Goal: Unclear

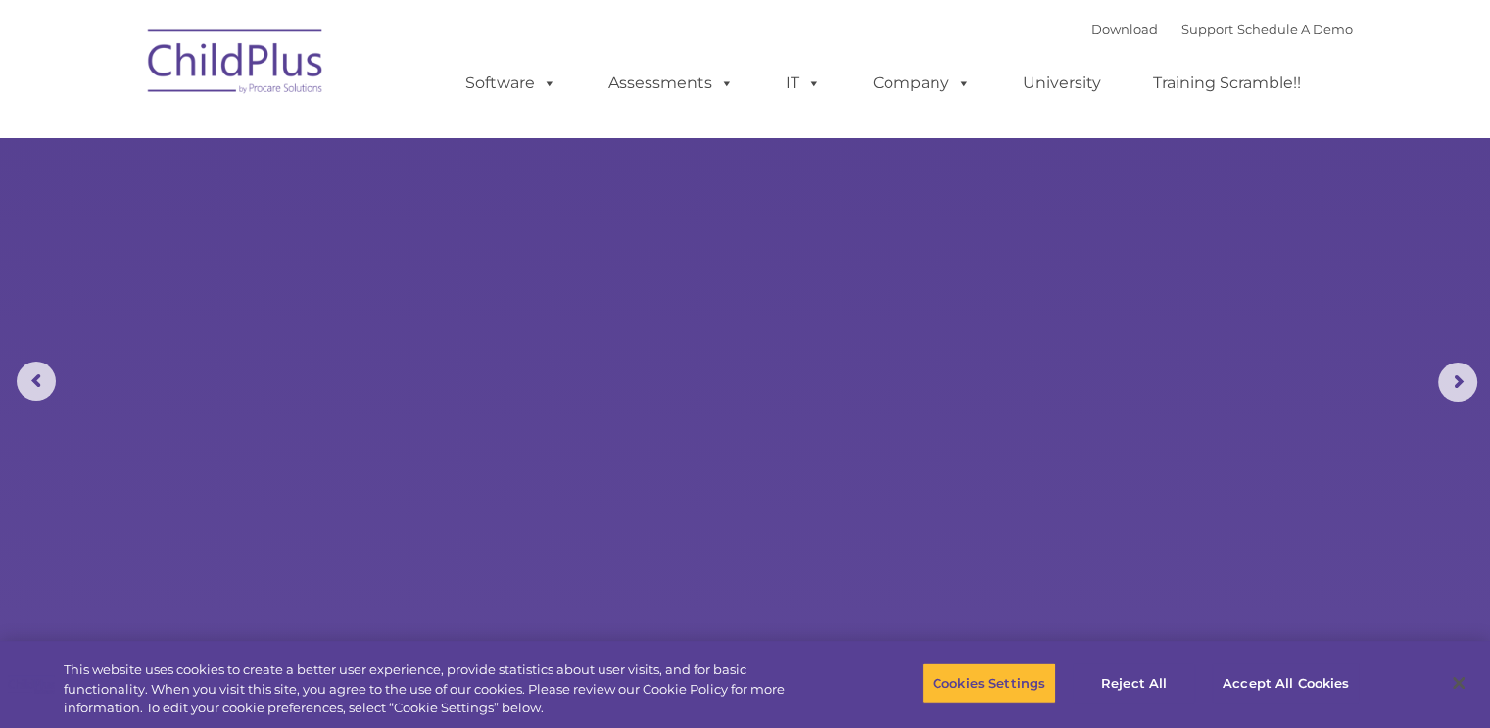
select select "MEDIUM"
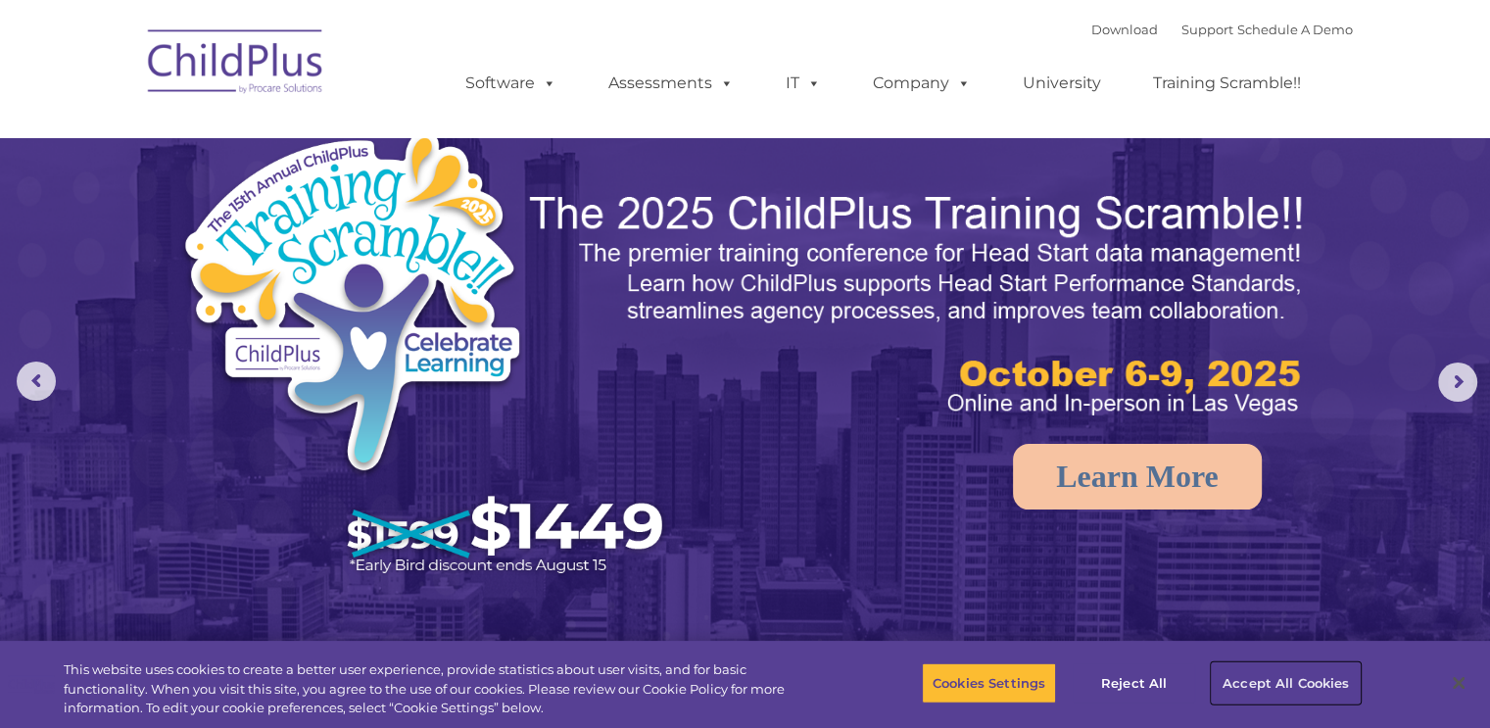
click at [1262, 686] on button "Accept All Cookies" at bounding box center [1286, 682] width 148 height 41
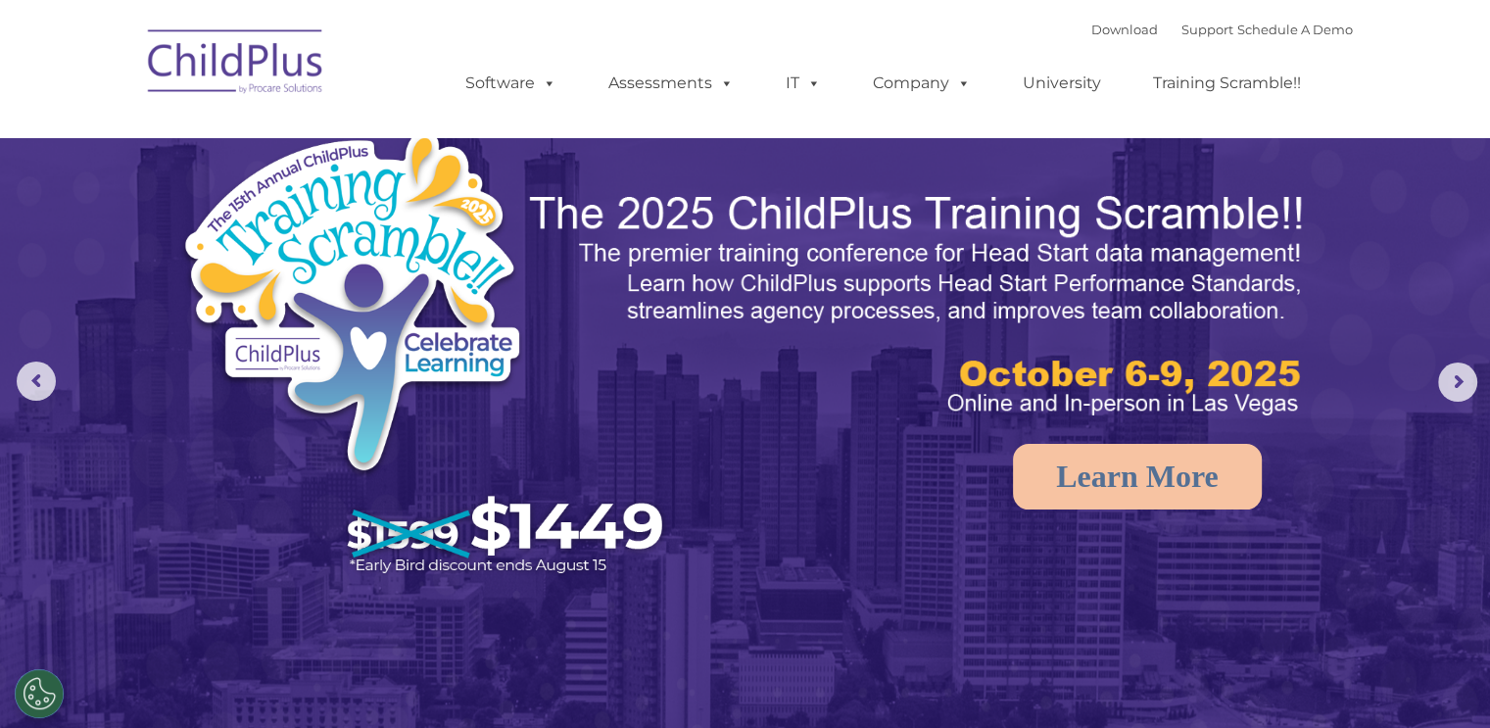
click at [1454, 384] on rs-arrow at bounding box center [1457, 381] width 39 height 39
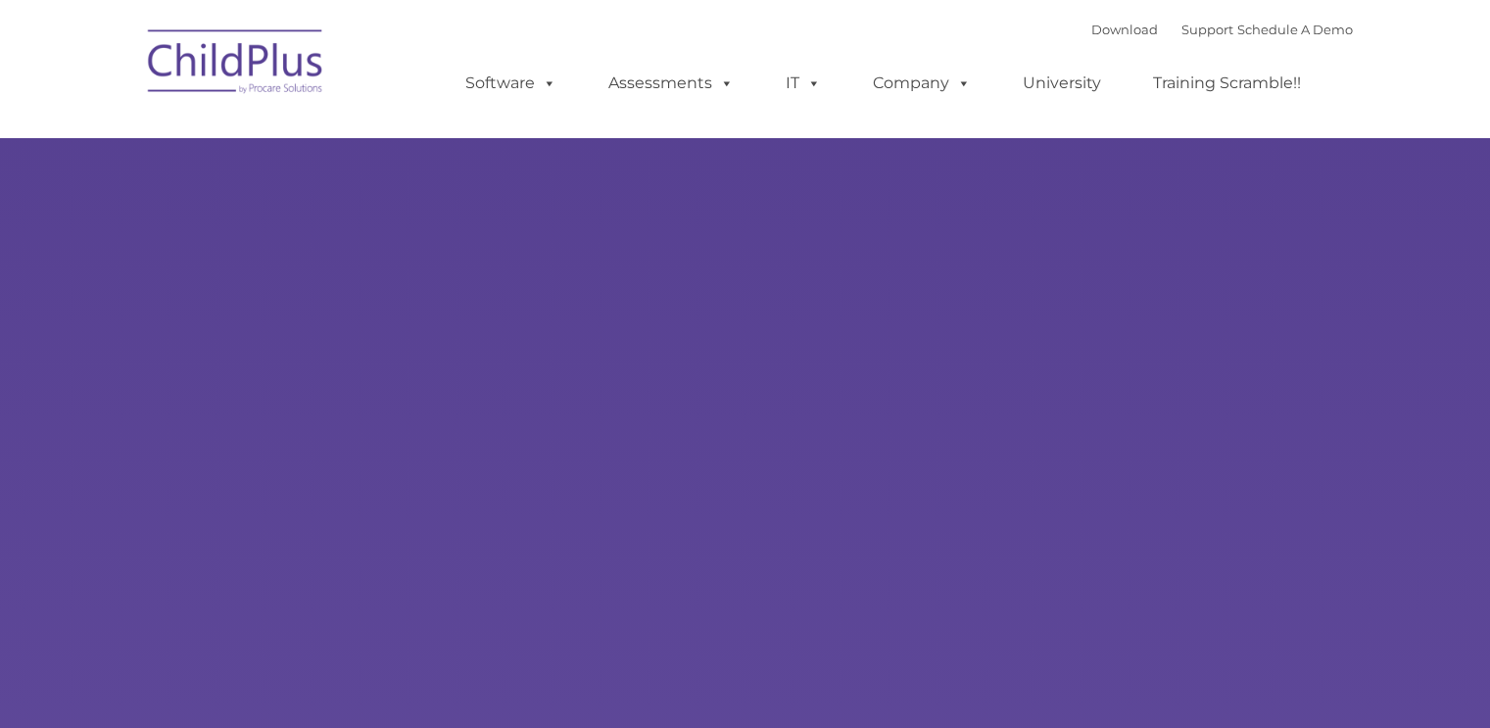
select select "MEDIUM"
